Goal: Check status: Check status

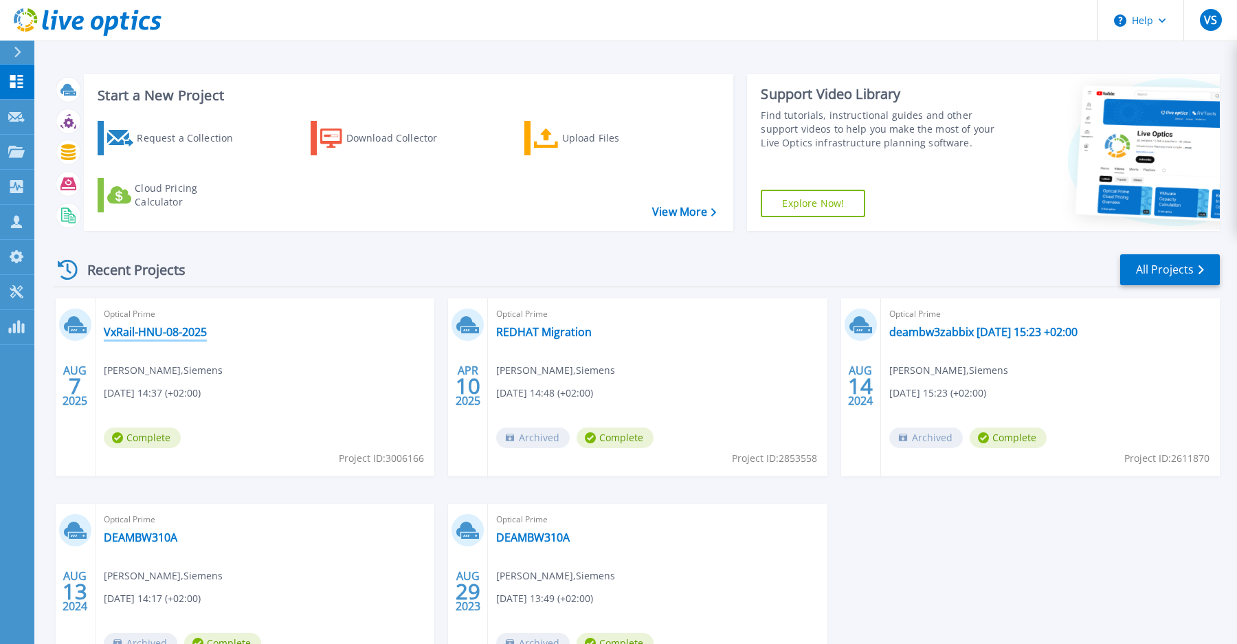
click at [159, 338] on link "VxRail-HNU-08-2025" at bounding box center [155, 332] width 103 height 14
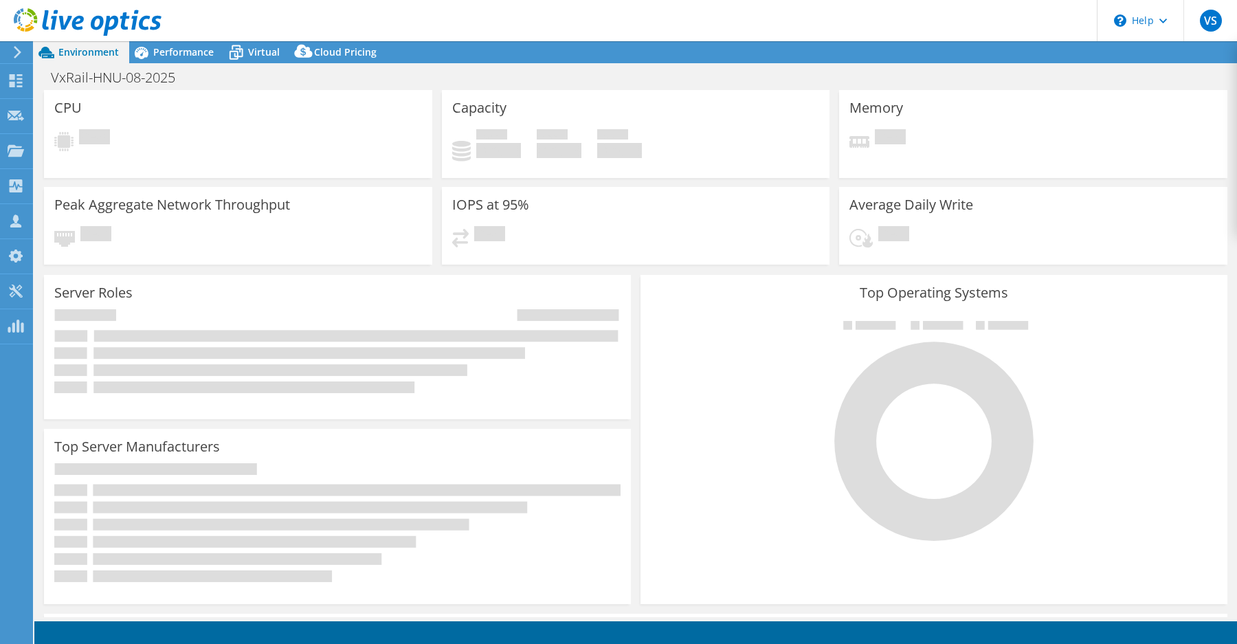
select select "EUFrankfurt"
select select "EUR"
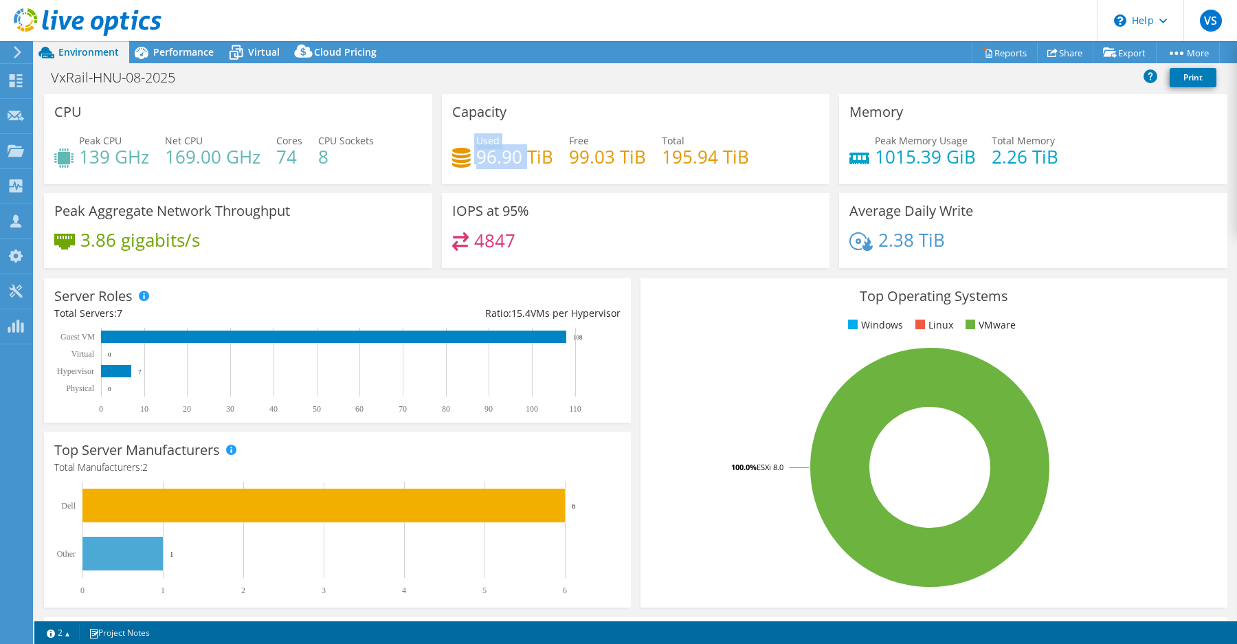
drag, startPoint x: 474, startPoint y: 155, endPoint x: 530, endPoint y: 155, distance: 55.7
click at [528, 155] on div "Used 96.90 TiB" at bounding box center [502, 148] width 101 height 31
click at [260, 50] on span "Virtual" at bounding box center [264, 51] width 32 height 13
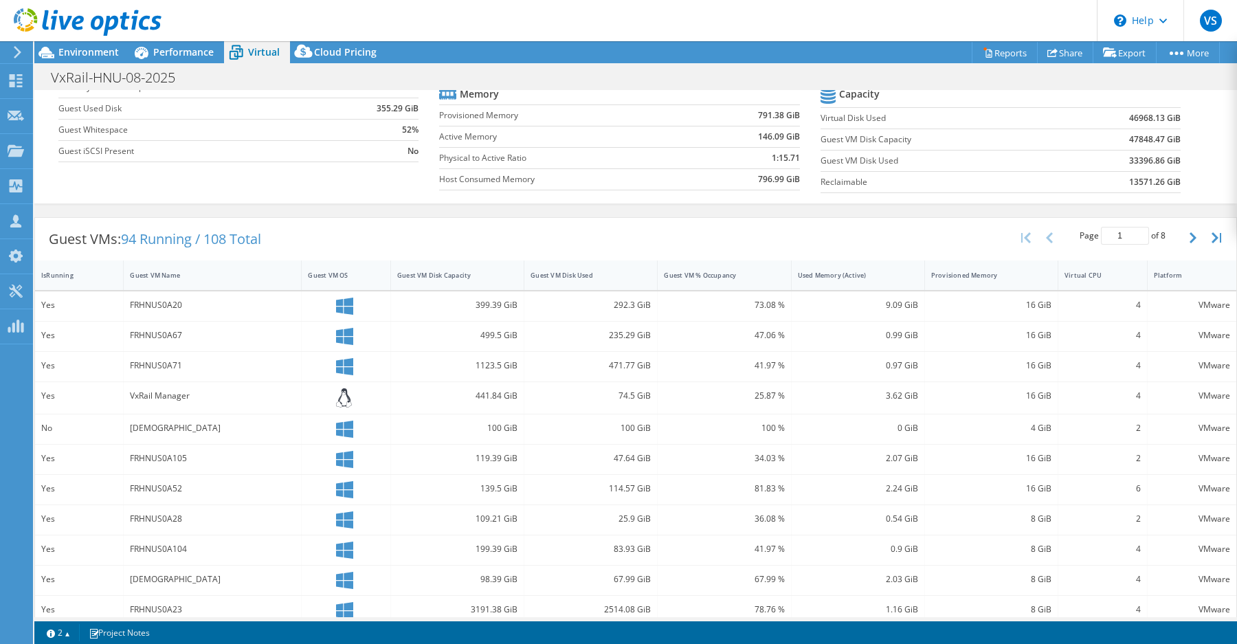
scroll to position [155, 0]
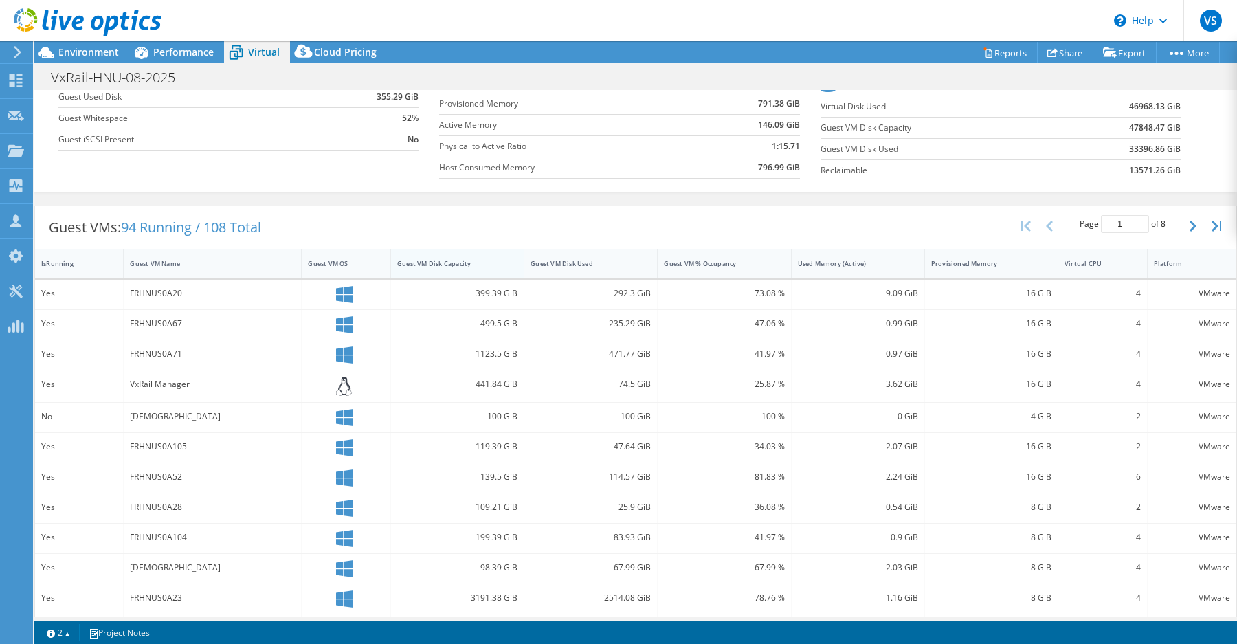
click at [485, 265] on div "Guest VM Disk Capacity" at bounding box center [449, 263] width 104 height 9
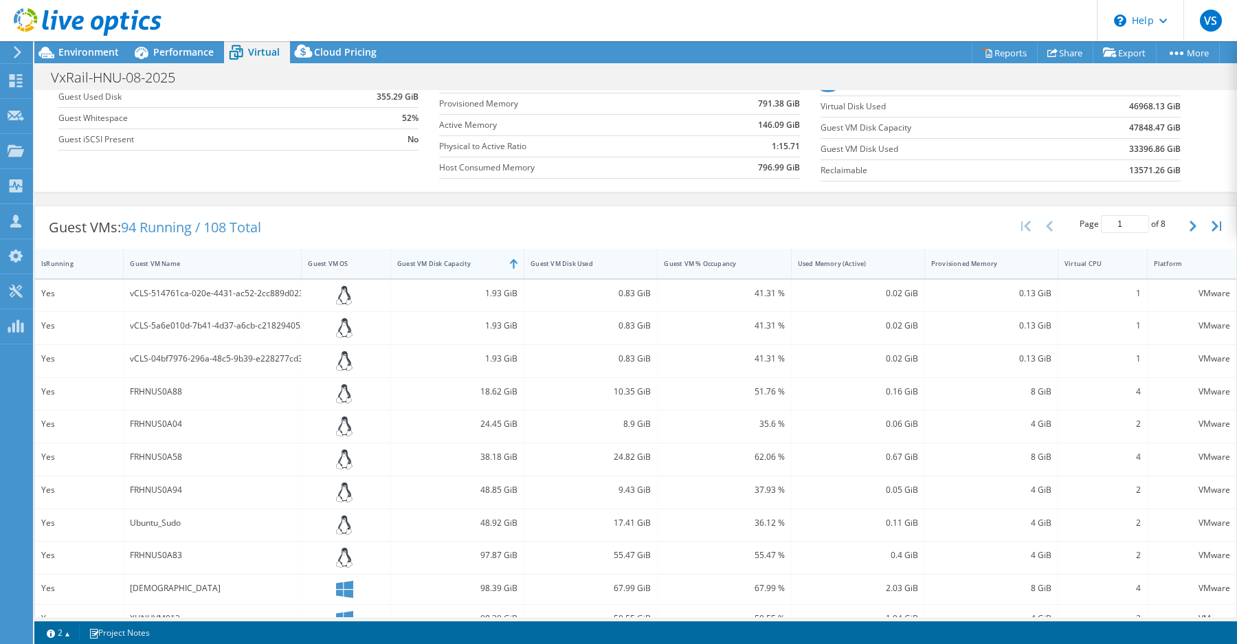
click at [485, 265] on div "Guest VM Disk Capacity" at bounding box center [449, 263] width 104 height 9
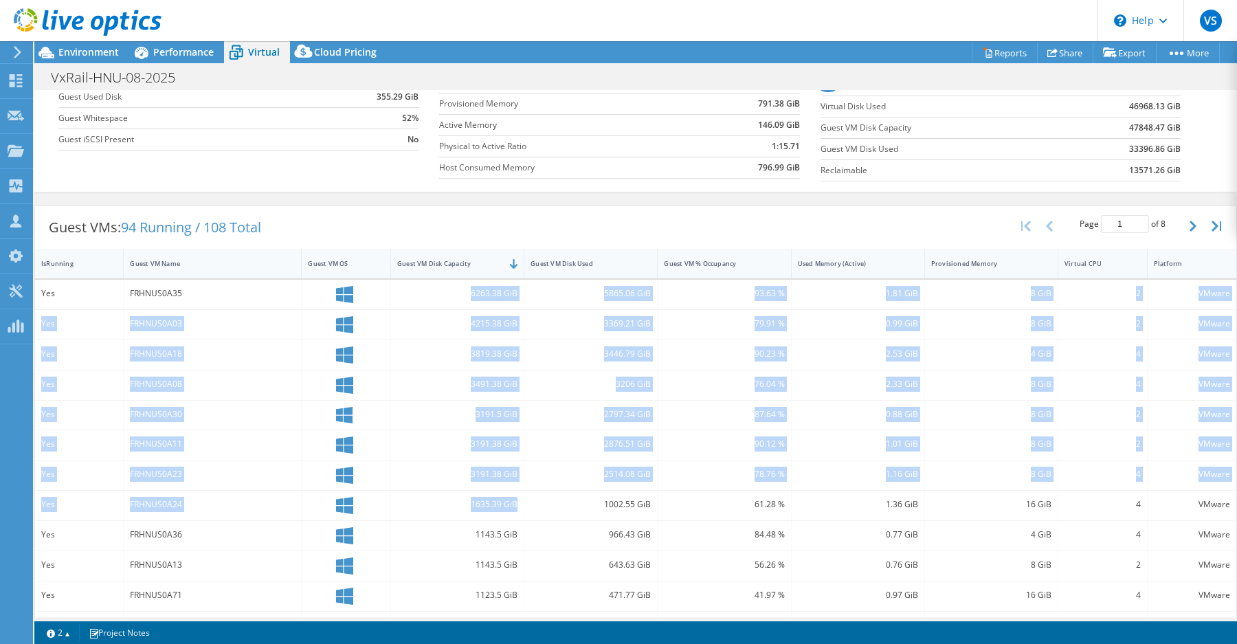
drag, startPoint x: 519, startPoint y: 503, endPoint x: 429, endPoint y: 290, distance: 231.2
click at [429, 290] on div "Yes FRHNUS0A35 6263.38 GiB 5865.06 GiB 93.63 % 1.81 GiB 8 GiB 2 VMware Yes FRHN…" at bounding box center [635, 509] width 1201 height 458
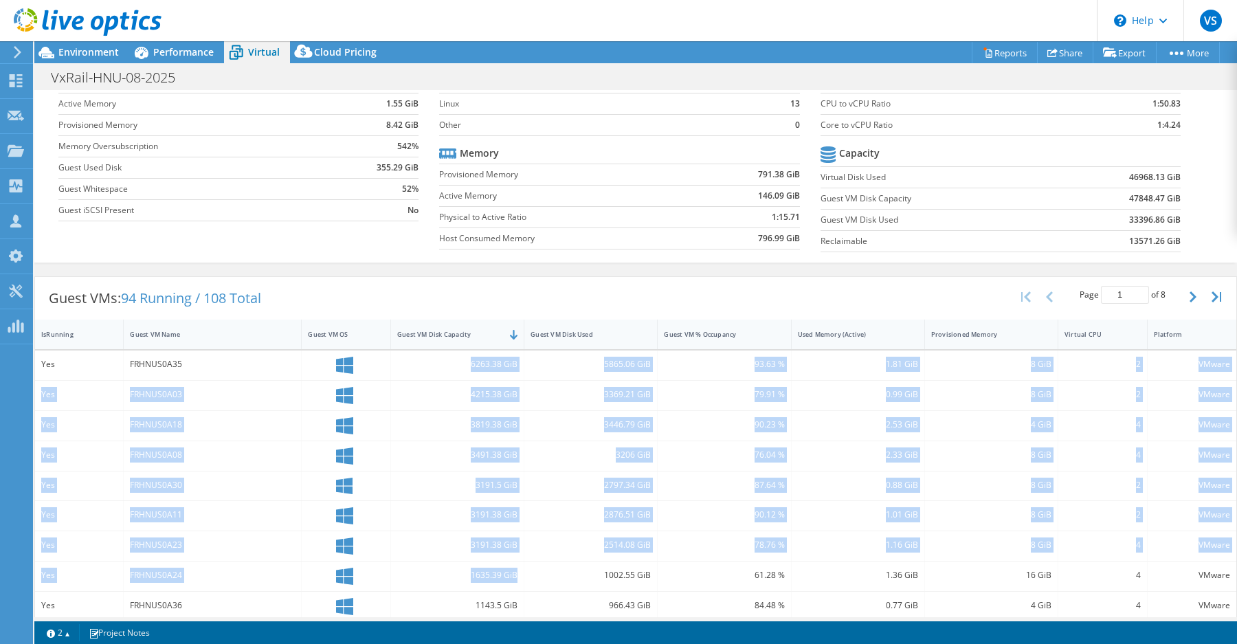
scroll to position [105, 0]
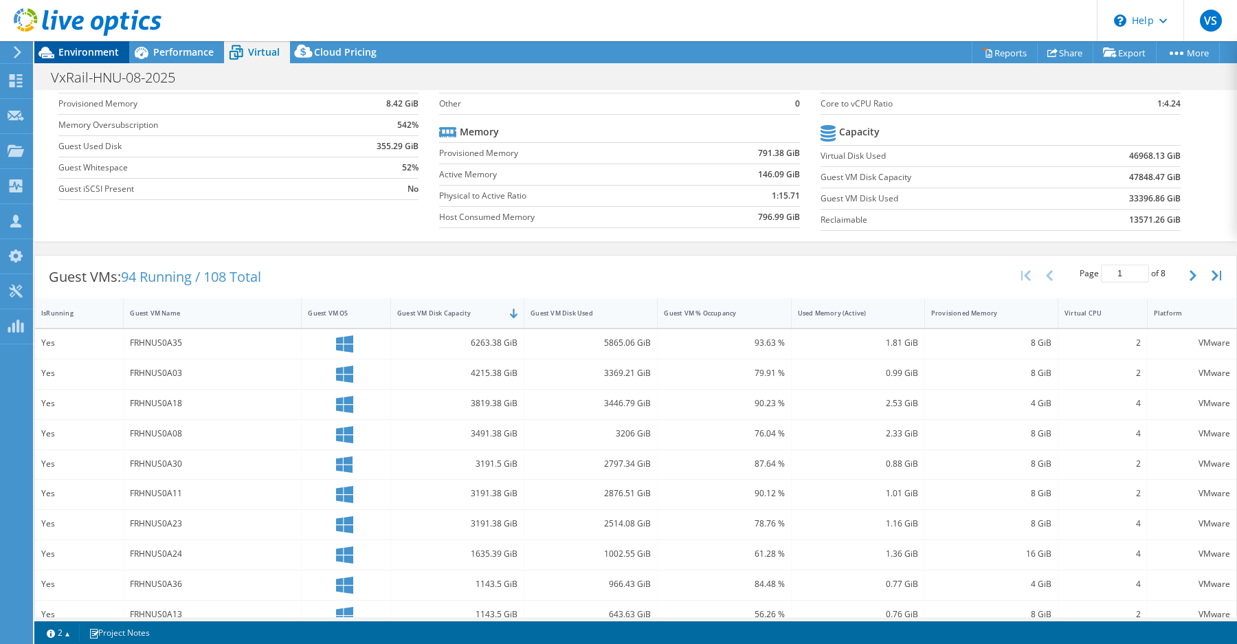
click at [76, 50] on span "Environment" at bounding box center [88, 51] width 60 height 13
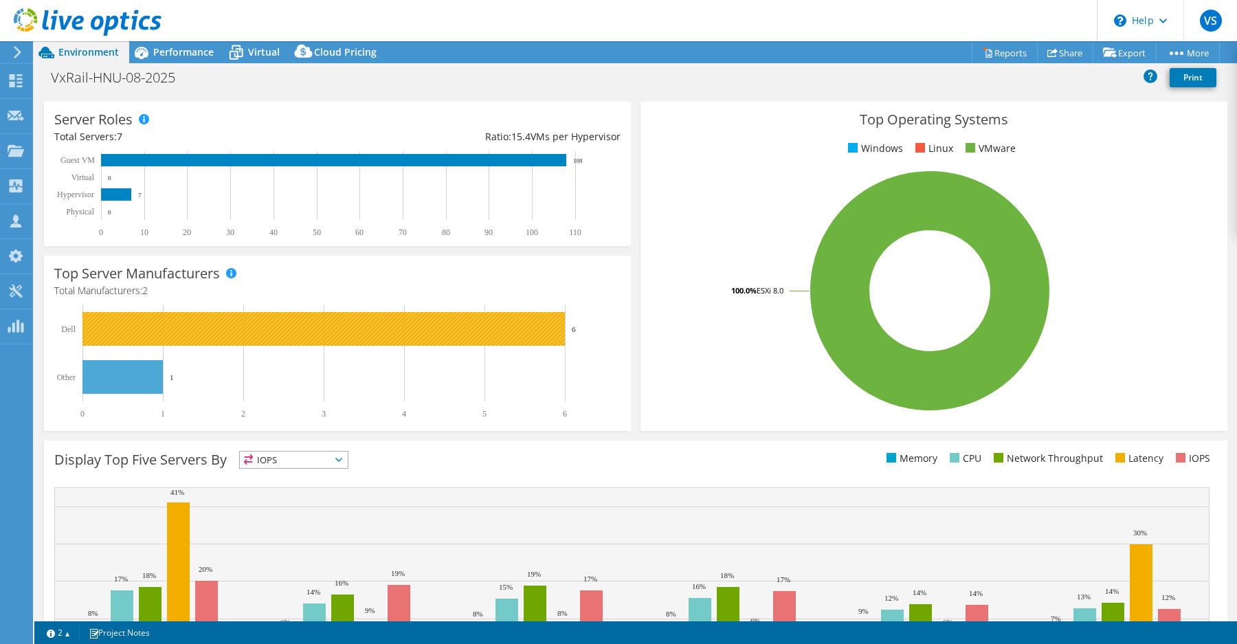
scroll to position [172, 0]
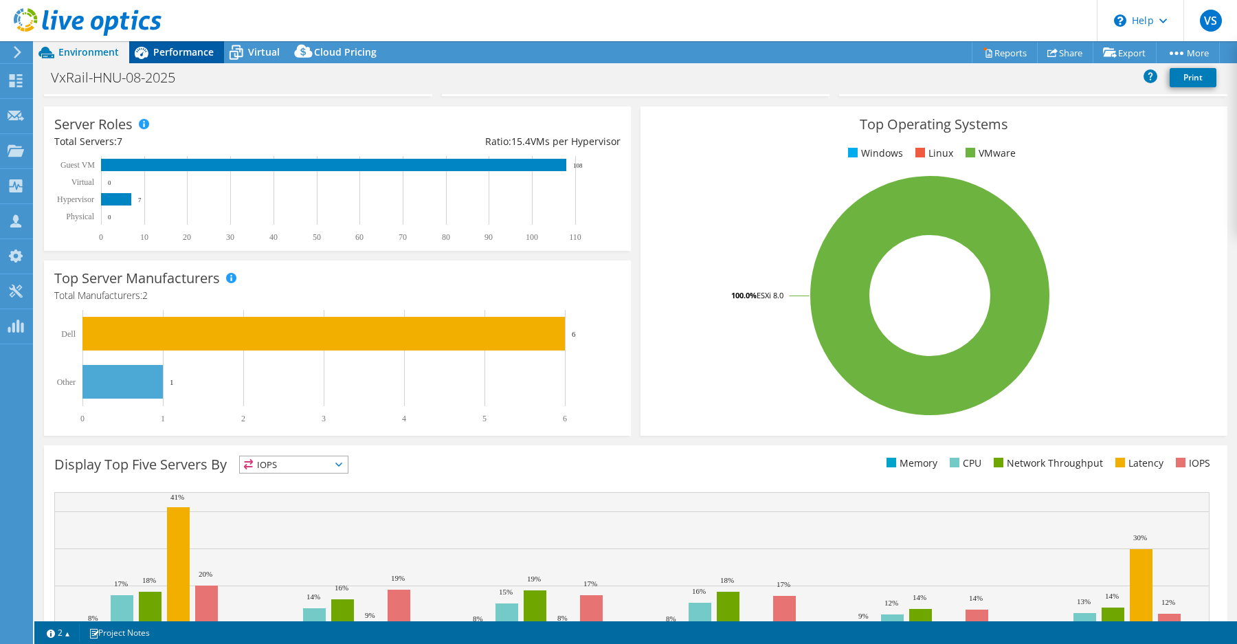
click at [176, 53] on span "Performance" at bounding box center [183, 51] width 60 height 13
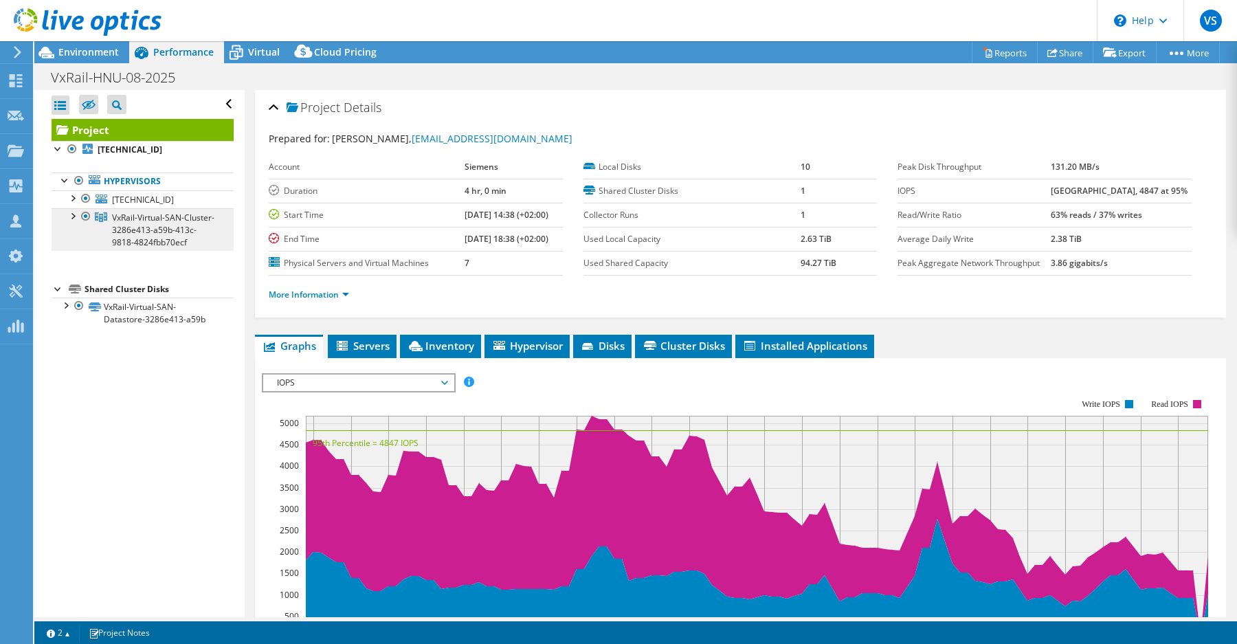
click at [123, 229] on span "VxRail-Virtual-SAN-Cluster-3286e413-a59b-413c-9818-4824fbb70ecf" at bounding box center [163, 230] width 102 height 36
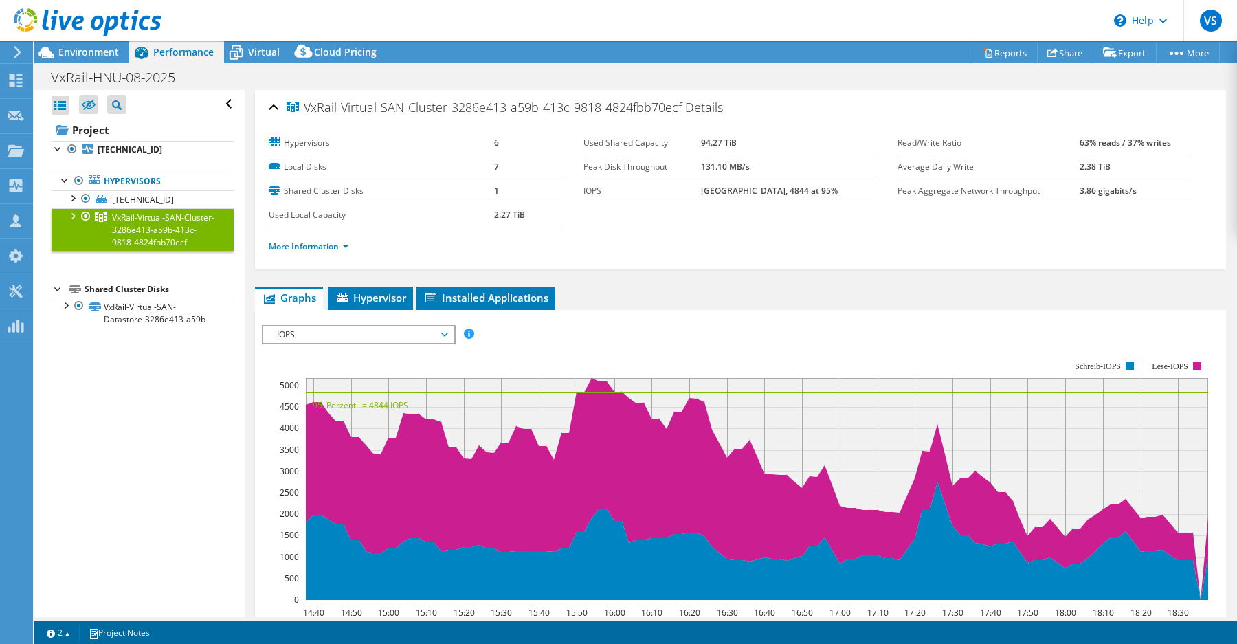
click at [69, 214] on div at bounding box center [72, 215] width 14 height 14
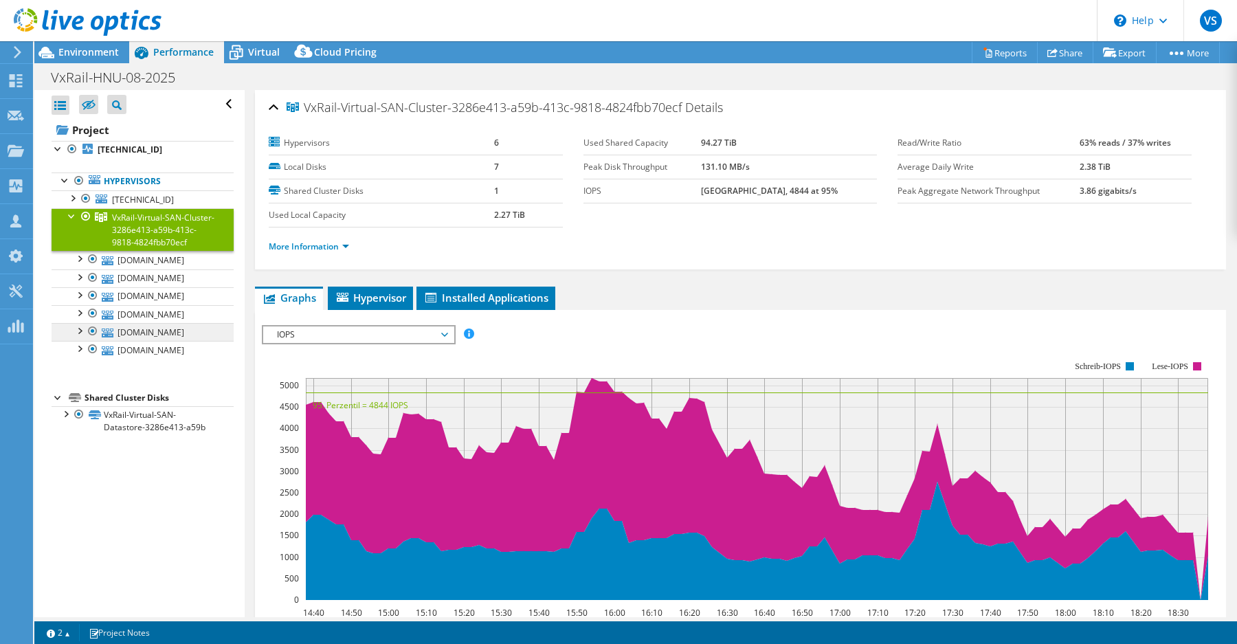
click at [154, 337] on link "frhnusesx01.hnu.virtu.net" at bounding box center [143, 332] width 182 height 18
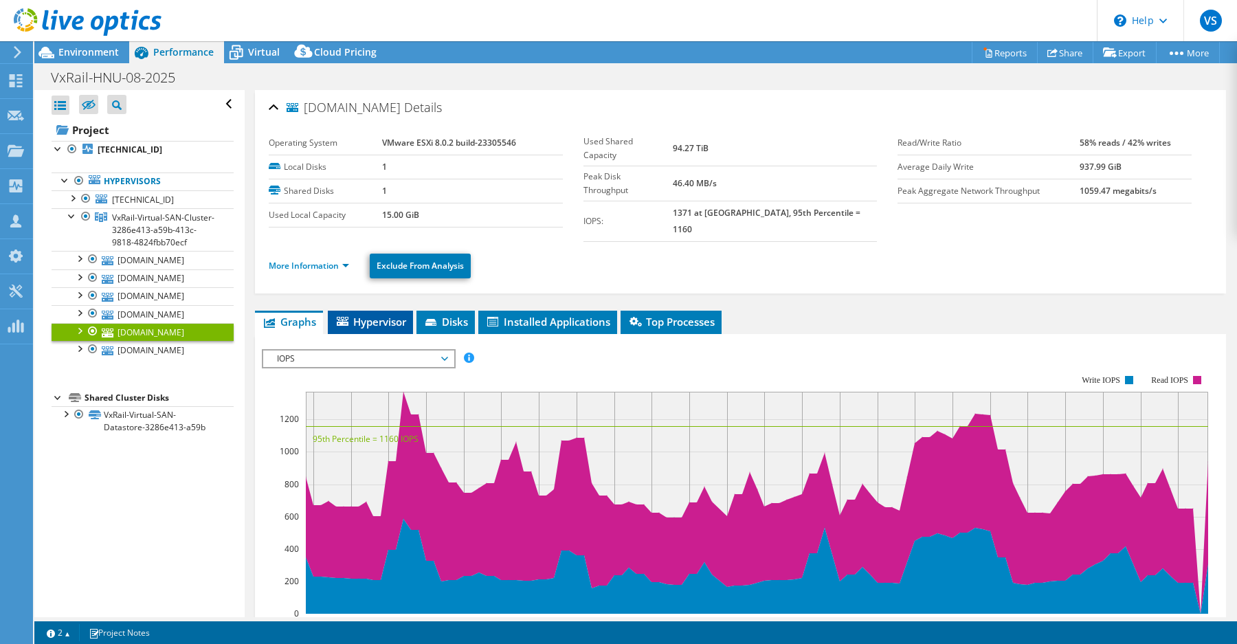
click at [376, 315] on span "Hypervisor" at bounding box center [370, 322] width 71 height 14
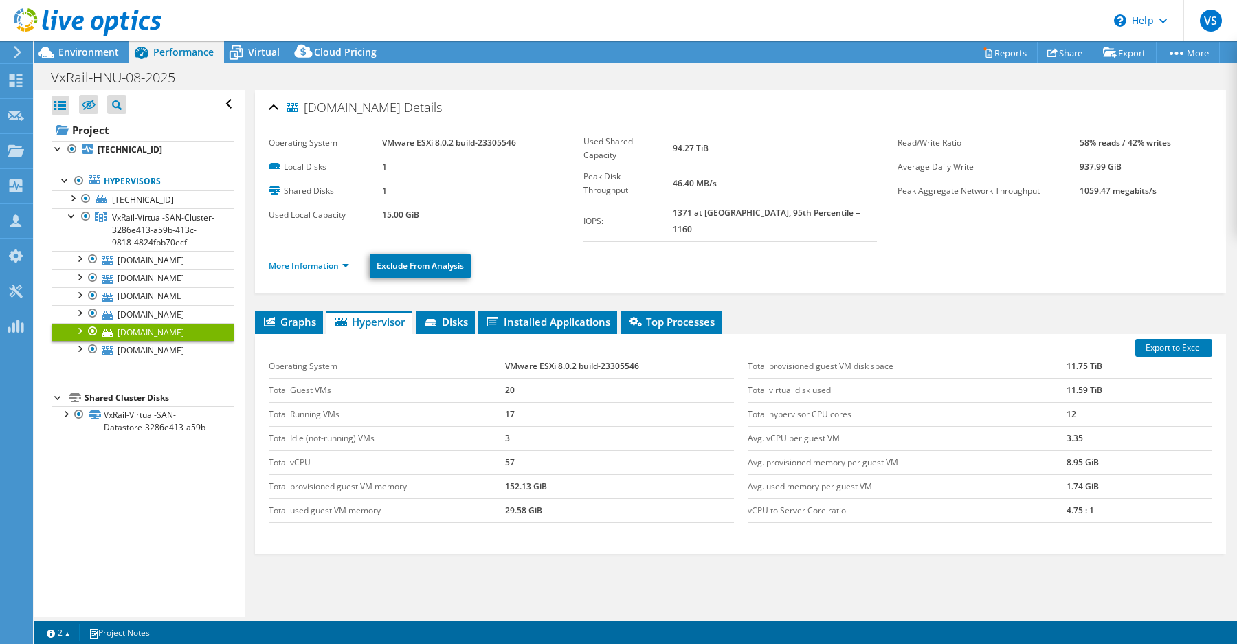
click at [506, 450] on td "57" at bounding box center [619, 462] width 229 height 24
click at [71, 50] on span "Environment" at bounding box center [88, 51] width 60 height 13
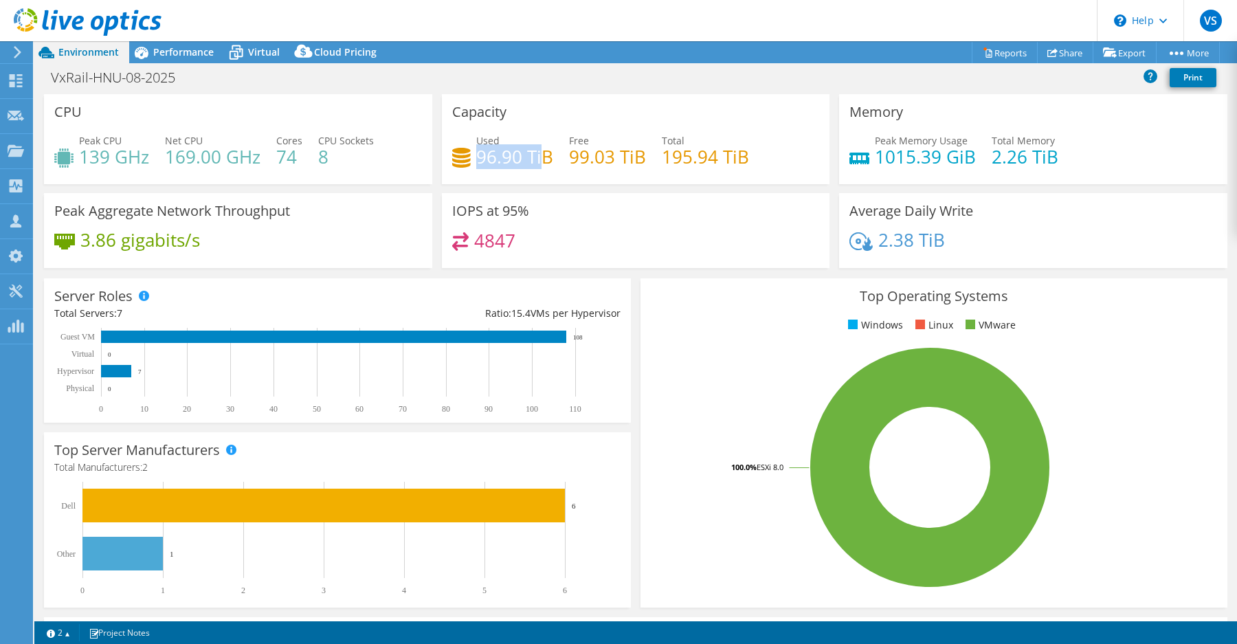
drag, startPoint x: 475, startPoint y: 156, endPoint x: 543, endPoint y: 162, distance: 68.3
click at [543, 162] on h4 "96.90 TiB" at bounding box center [514, 156] width 77 height 15
click at [167, 57] on span "Performance" at bounding box center [183, 51] width 60 height 13
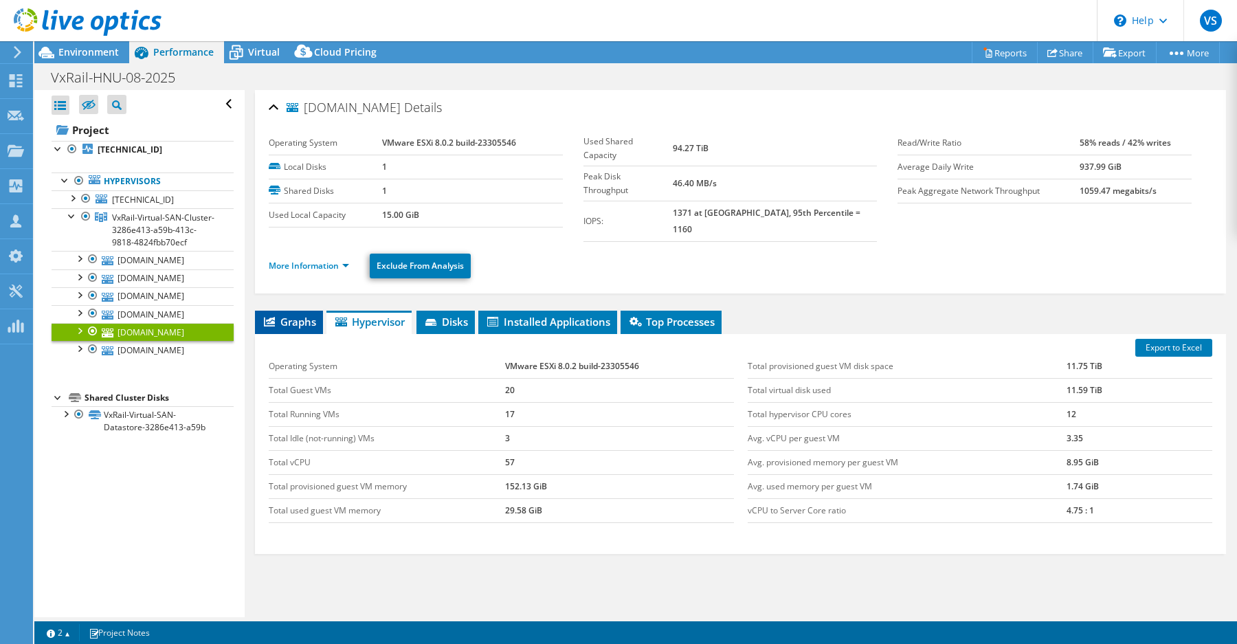
click at [281, 311] on li "Graphs" at bounding box center [289, 322] width 68 height 23
